Goal: Check status: Check status

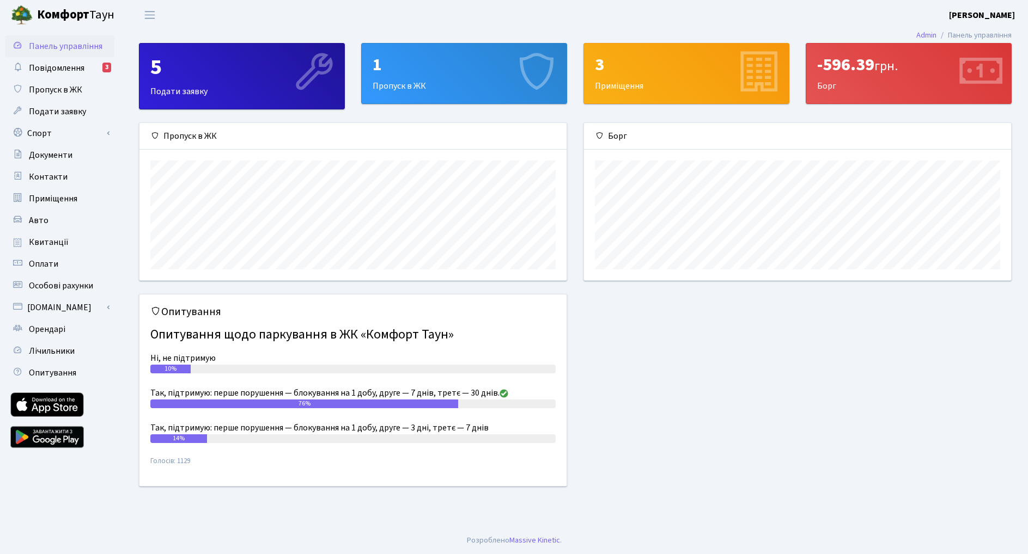
scroll to position [157, 427]
click at [73, 62] on link "Повідомлення 3" at bounding box center [59, 68] width 109 height 22
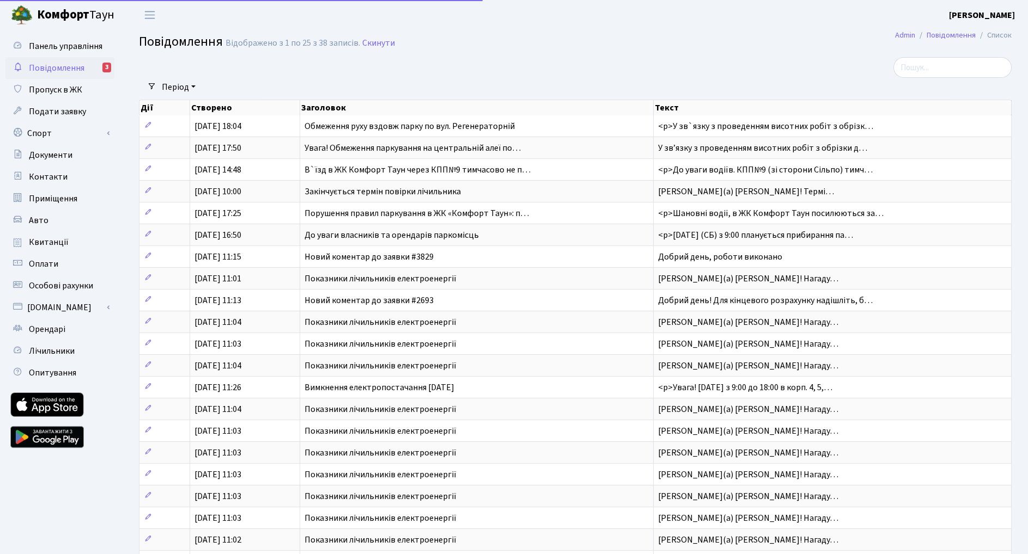
select select "25"
click at [54, 244] on span "Квитанції" at bounding box center [49, 242] width 40 height 12
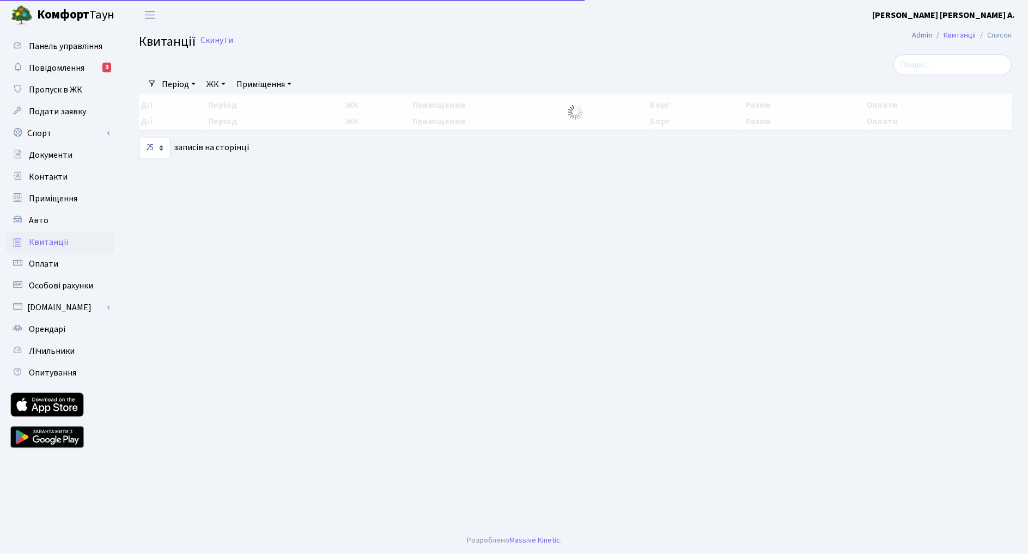
select select "25"
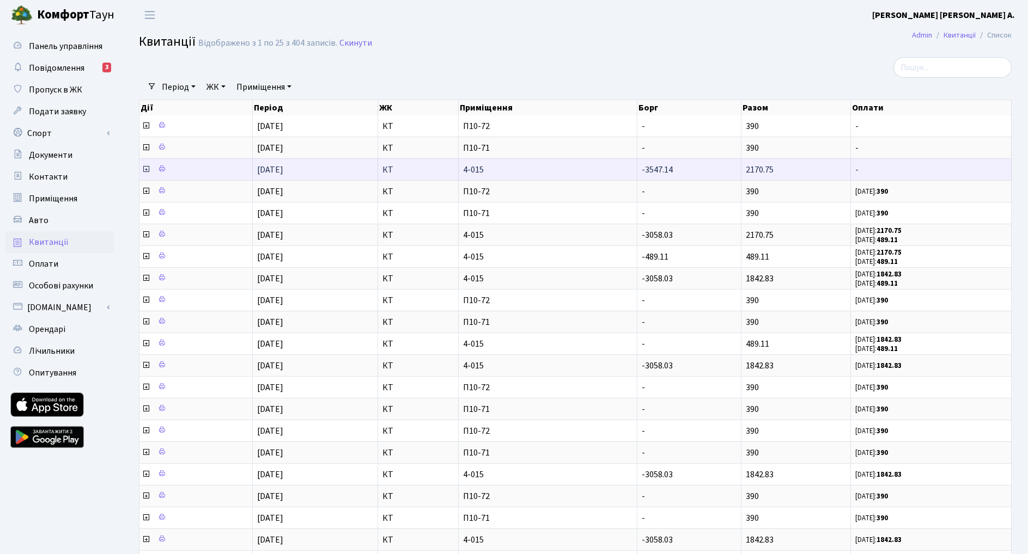
click at [535, 174] on span "4-015" at bounding box center [547, 170] width 169 height 9
click at [149, 174] on icon at bounding box center [146, 169] width 9 height 9
